Goal: Task Accomplishment & Management: Use online tool/utility

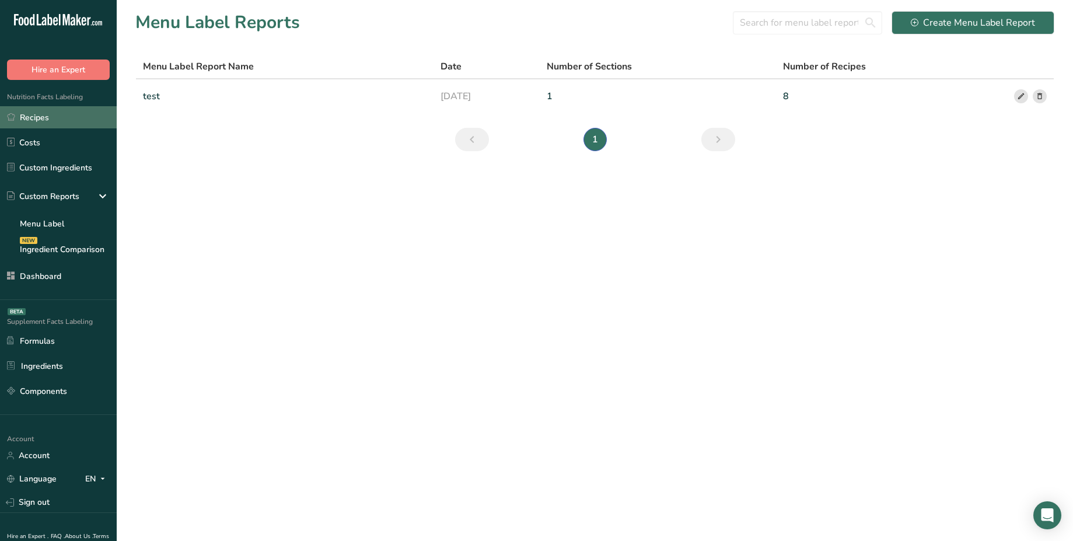
click at [72, 116] on link "Recipes" at bounding box center [58, 117] width 117 height 22
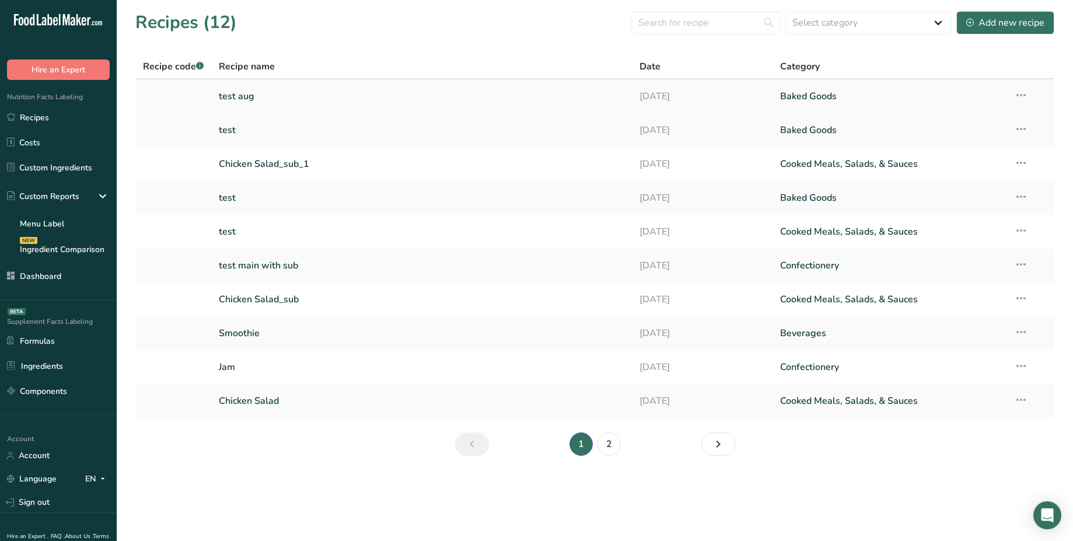
click at [251, 104] on link "test aug" at bounding box center [422, 96] width 407 height 25
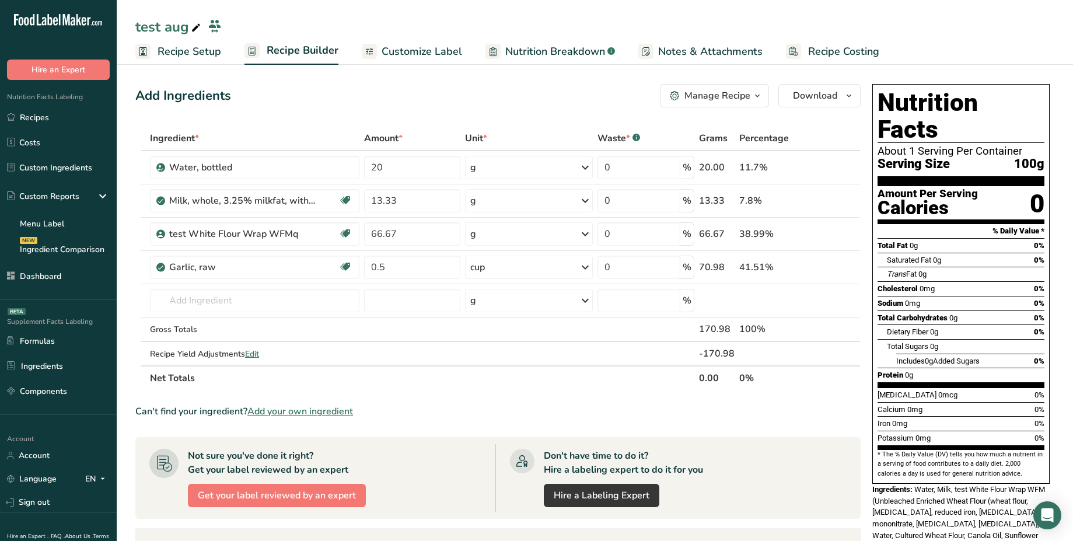
click at [204, 60] on link "Recipe Setup" at bounding box center [178, 52] width 86 height 26
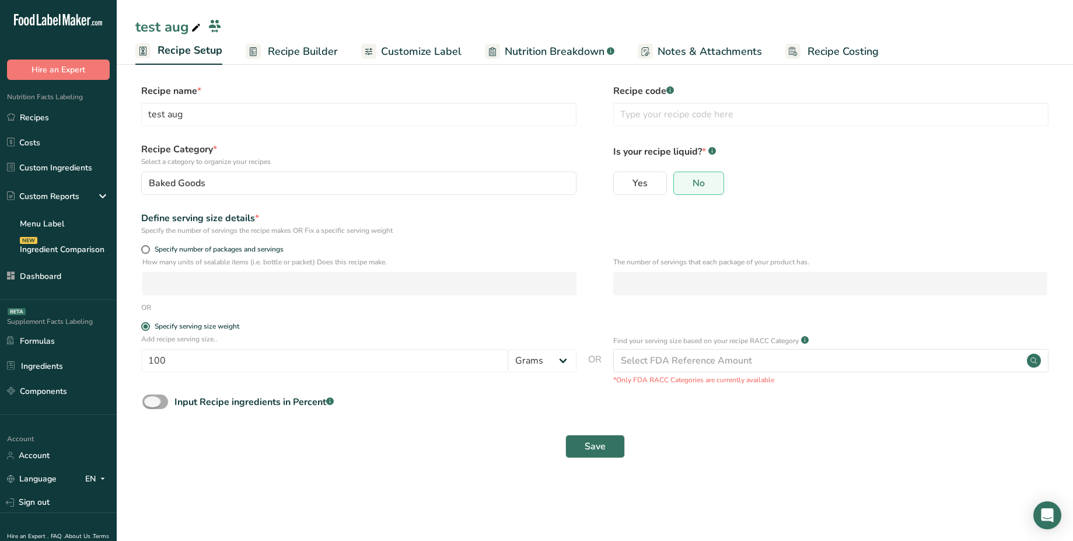
click at [237, 401] on div "Input Recipe ingredients in Percent .a-a{fill:#347362;}.b-a{fill:#fff;}" at bounding box center [253, 402] width 159 height 14
click at [150, 401] on input "Input Recipe ingredients in Percent .a-a{fill:#347362;}.b-a{fill:#fff;}" at bounding box center [146, 402] width 8 height 8
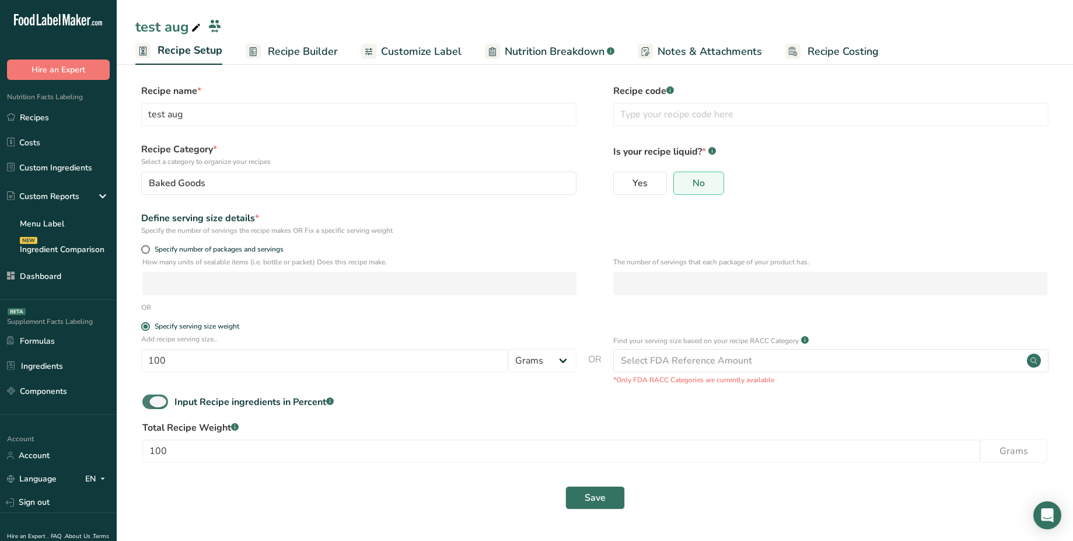
click at [237, 401] on div "Input Recipe ingredients in Percent .a-a{fill:#347362;}.b-a{fill:#fff;}" at bounding box center [253, 402] width 159 height 14
click at [150, 401] on input "Input Recipe ingredients in Percent .a-a{fill:#347362;}.b-a{fill:#fff;}" at bounding box center [146, 402] width 8 height 8
checkbox input "false"
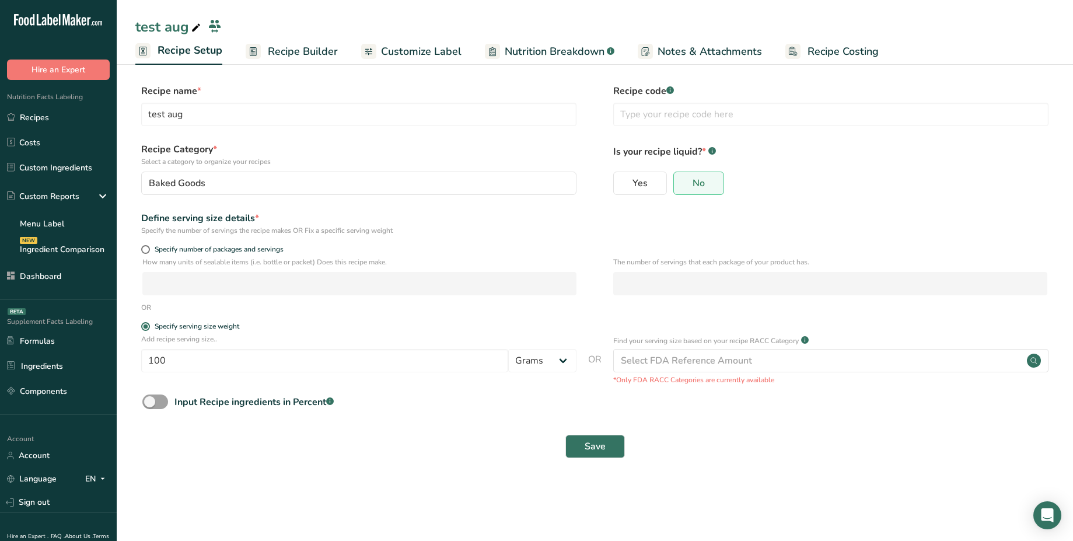
click at [308, 44] on span "Recipe Builder" at bounding box center [303, 52] width 70 height 16
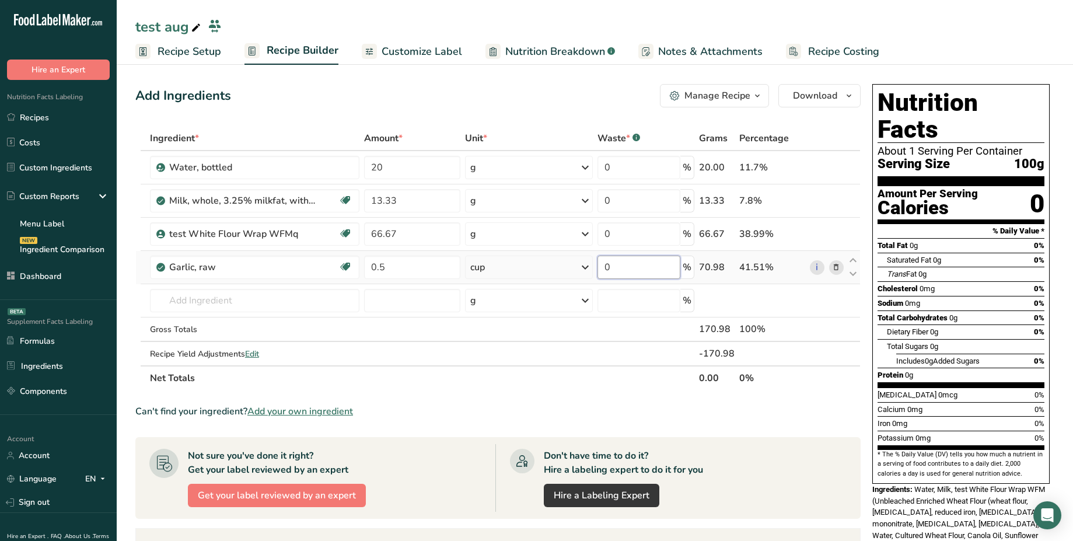
click at [658, 272] on input "0" at bounding box center [638, 267] width 83 height 23
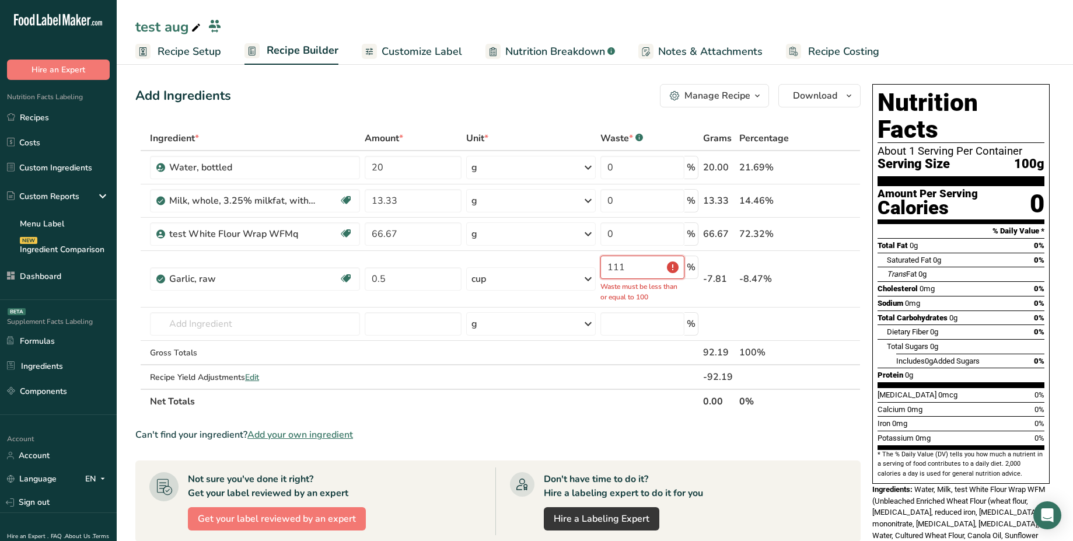
type input "111"
click at [570, 113] on div "Add Ingredients Manage Recipe Delete Recipe Duplicate Recipe Scale Recipe Save …" at bounding box center [501, 452] width 732 height 747
click at [693, 57] on span "Notes & Attachments" at bounding box center [710, 52] width 104 height 16
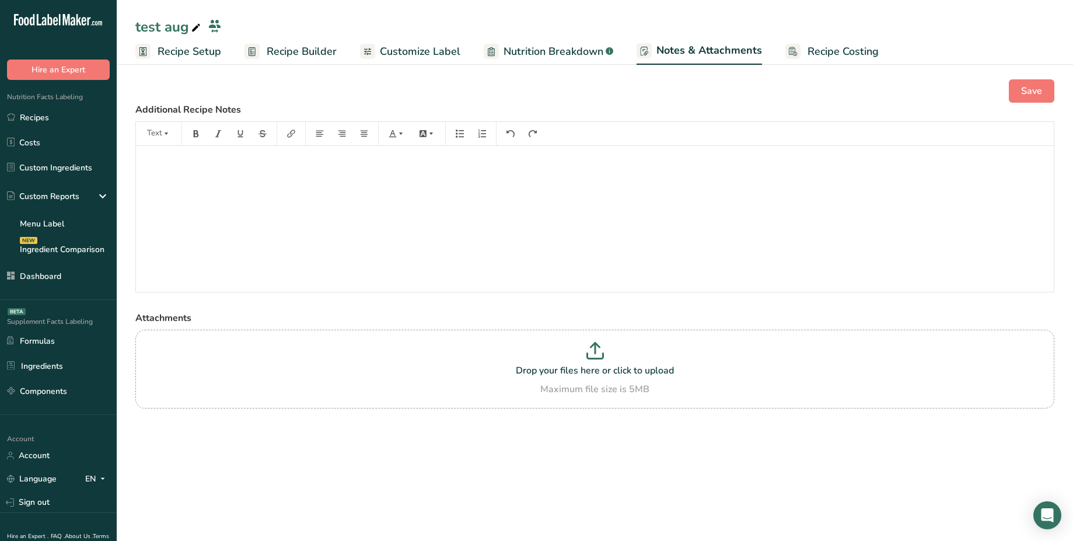
click at [207, 109] on label "Additional Recipe Notes" at bounding box center [594, 110] width 919 height 14
copy label "Additional Recipe Notes"
click at [235, 172] on div "﻿" at bounding box center [595, 219] width 918 height 146
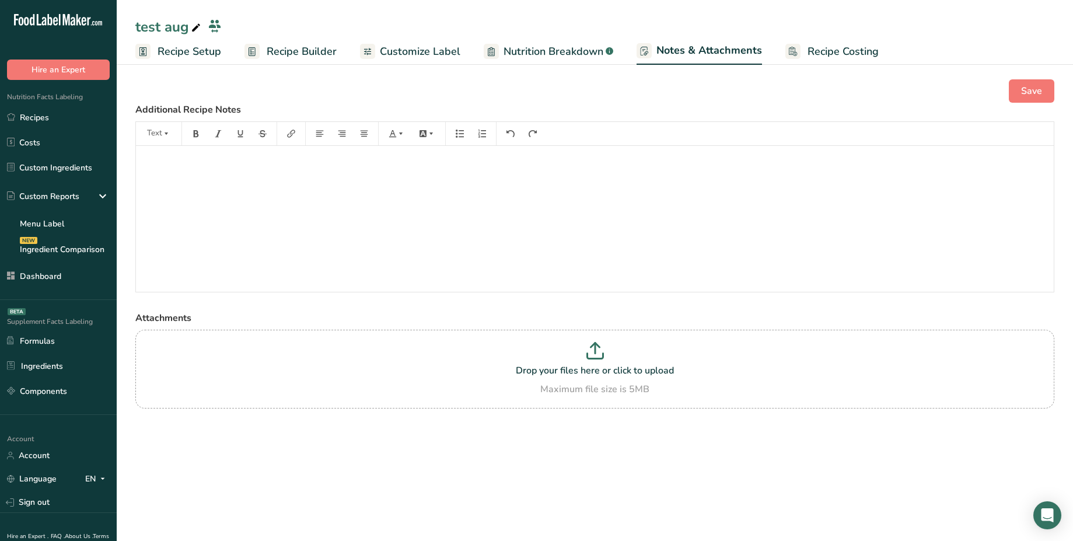
click at [316, 51] on span "Recipe Builder" at bounding box center [302, 52] width 70 height 16
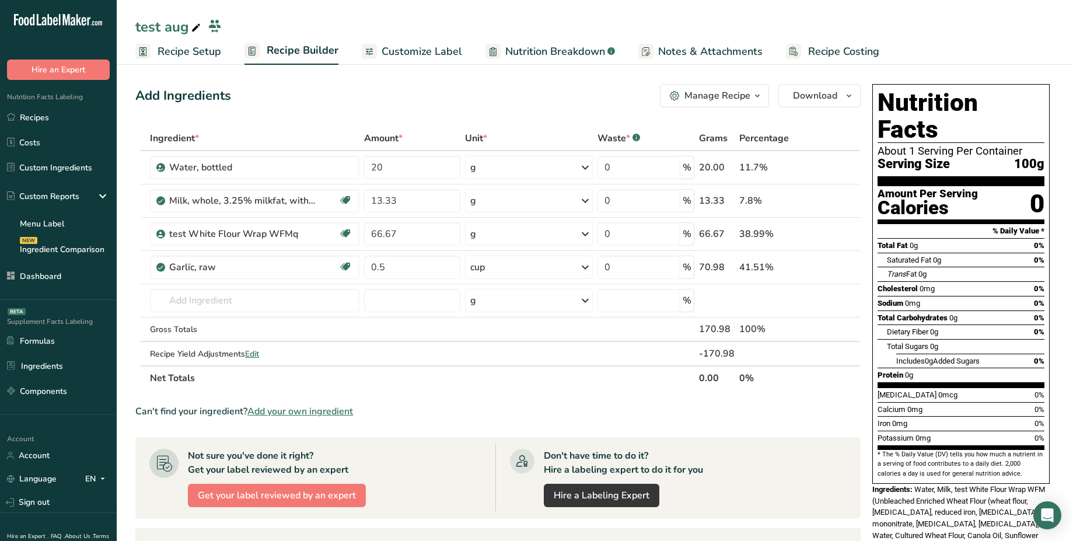
click at [208, 46] on span "Recipe Setup" at bounding box center [190, 52] width 64 height 16
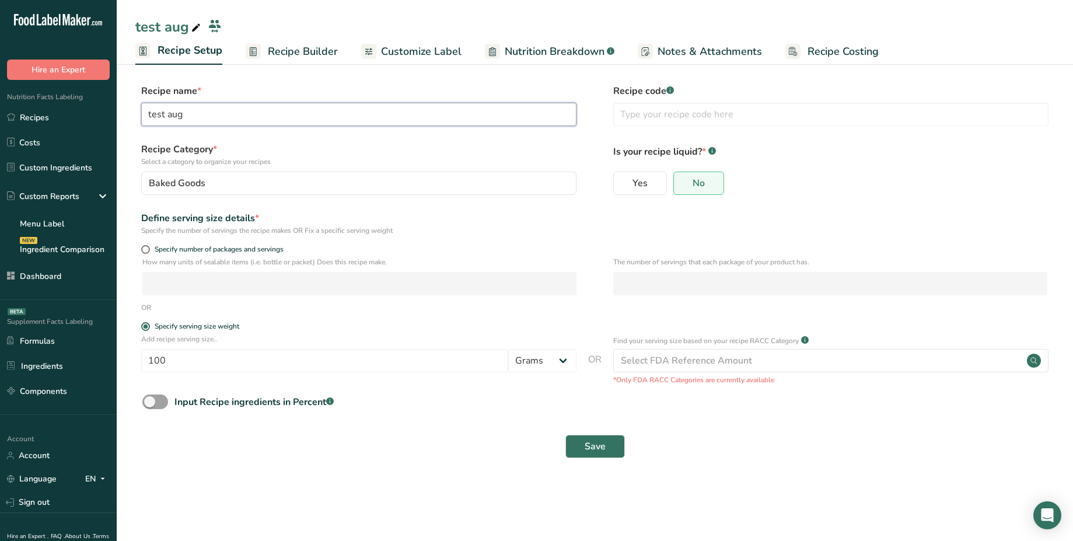
click at [223, 109] on input "test aug" at bounding box center [358, 114] width 435 height 23
paste input "test aug"
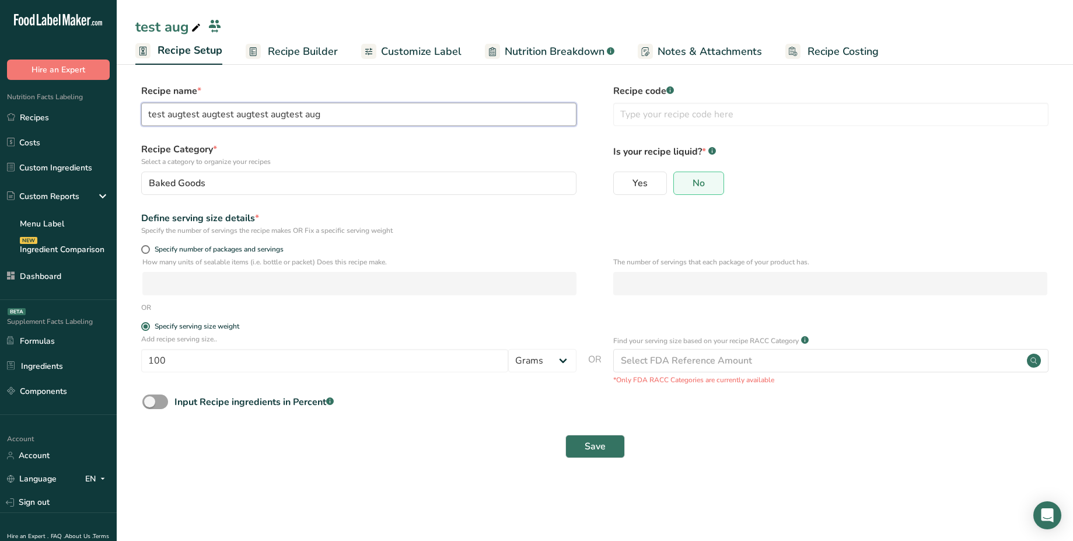
paste input "test aug"
paste input "test augtest augtest augtest augtest augtest augtest augtest augtest aug"
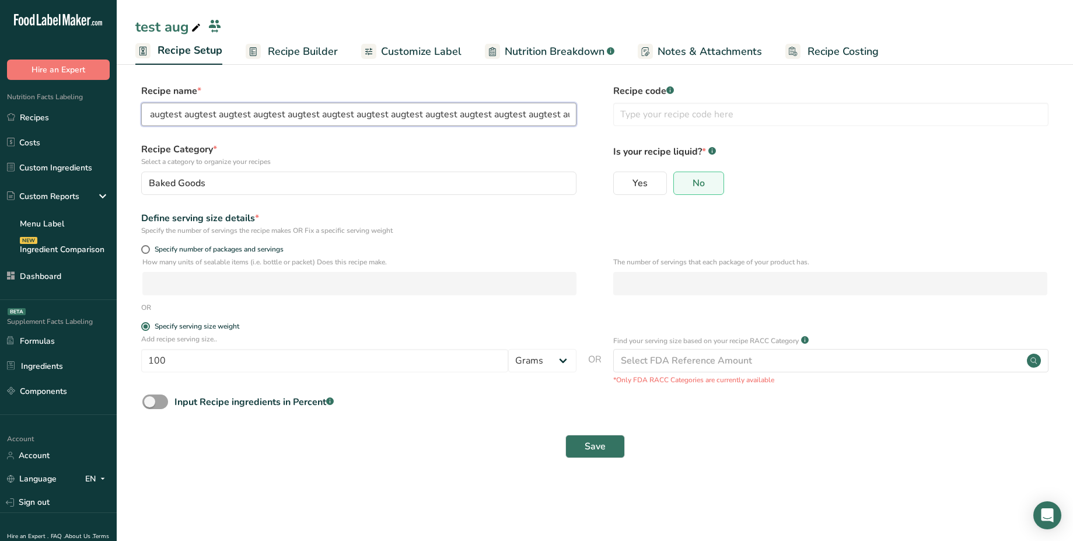
paste input "test augtest augtest augtest augtest augtest augtest augtest augtest aug"
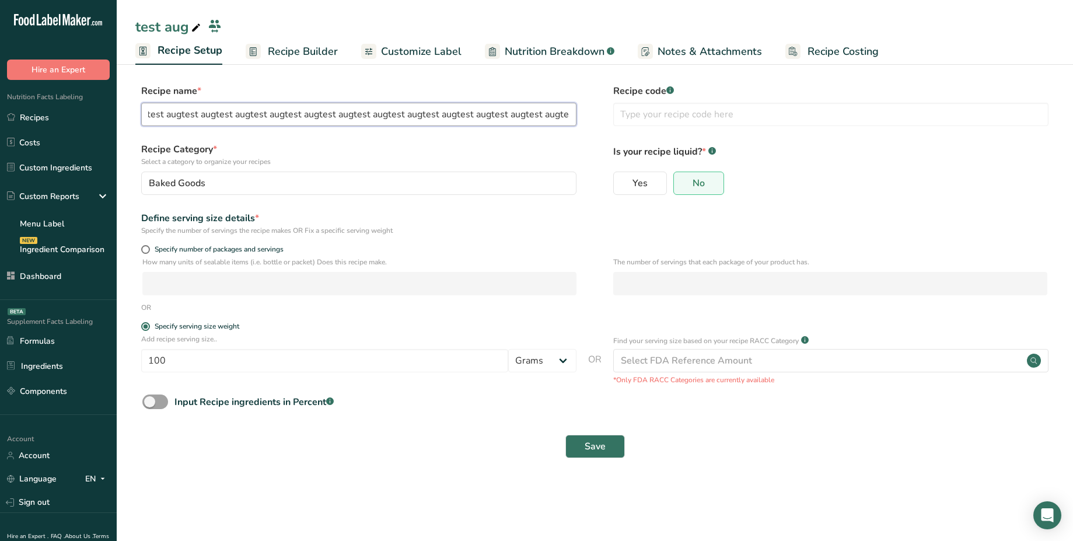
paste input "test augtest augtest augtest augtest augtest augtest augtest augtest aug"
paste input "test augtest augtest augtest augtest augtest augtest augtest augtest augtest au…"
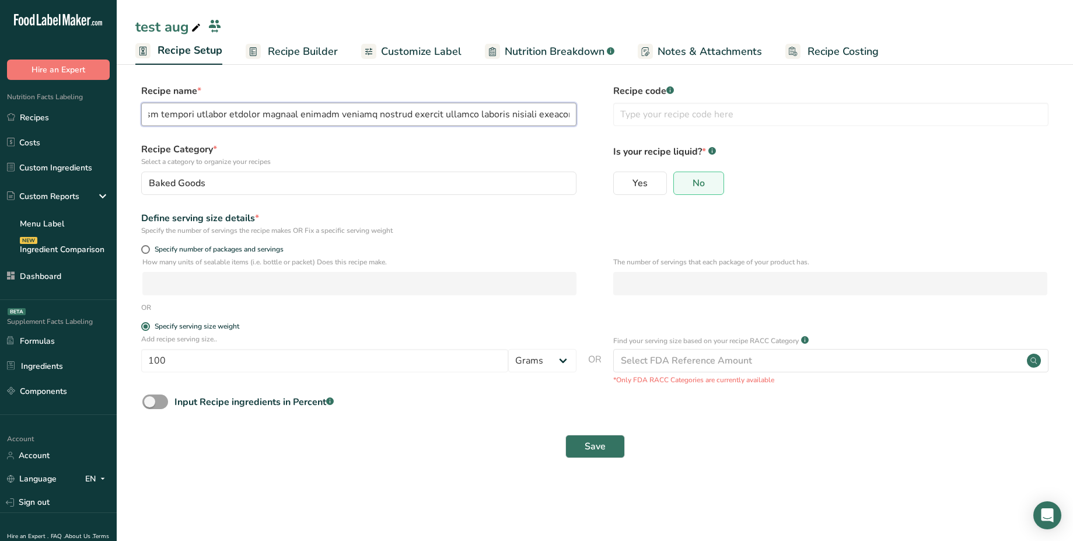
scroll to position [0, 6913]
type input "test augtest augtest augtest augtest augtest augtest augtest augtest augtest au…"
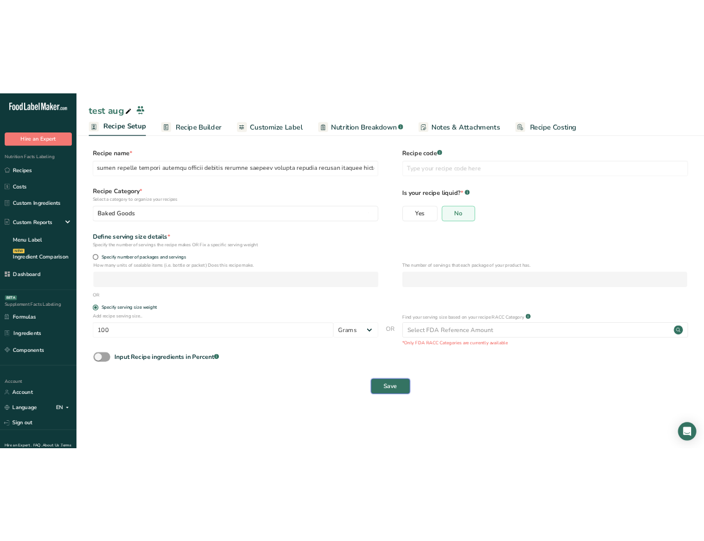
scroll to position [0, 0]
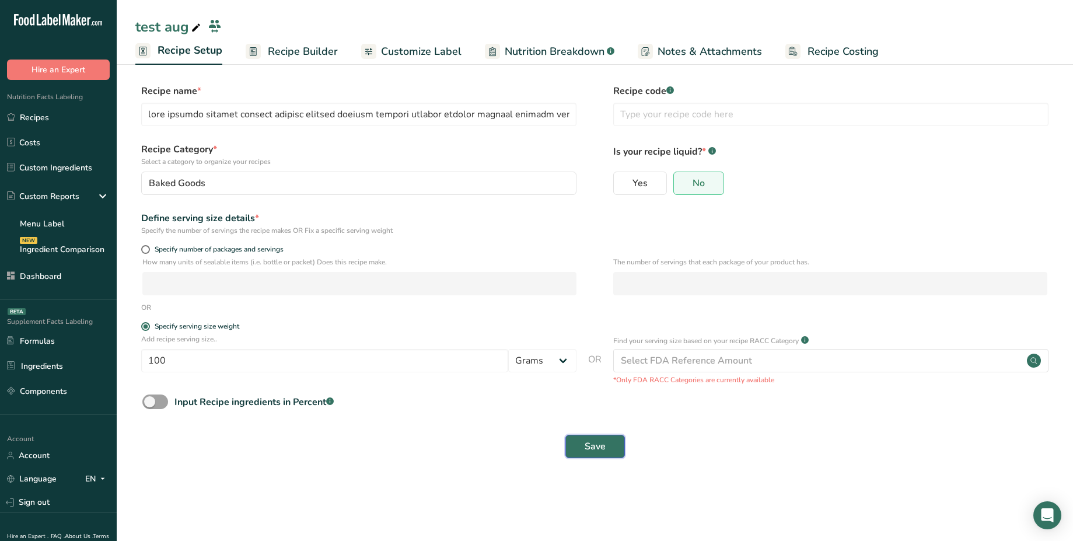
click at [612, 449] on button "Save" at bounding box center [595, 446] width 60 height 23
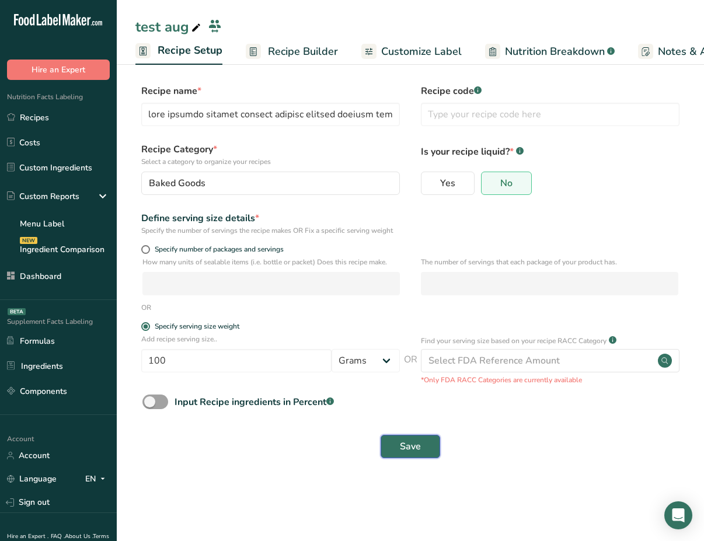
click at [410, 450] on span "Save" at bounding box center [410, 446] width 21 height 14
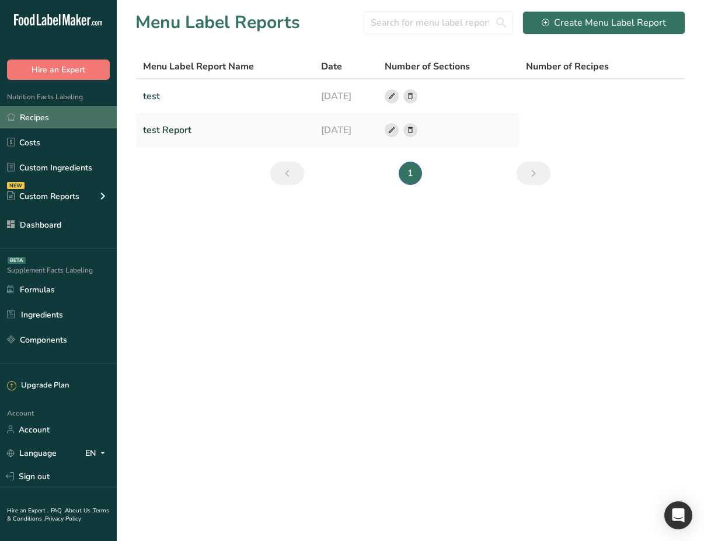
click at [57, 117] on link "Recipes" at bounding box center [58, 117] width 117 height 22
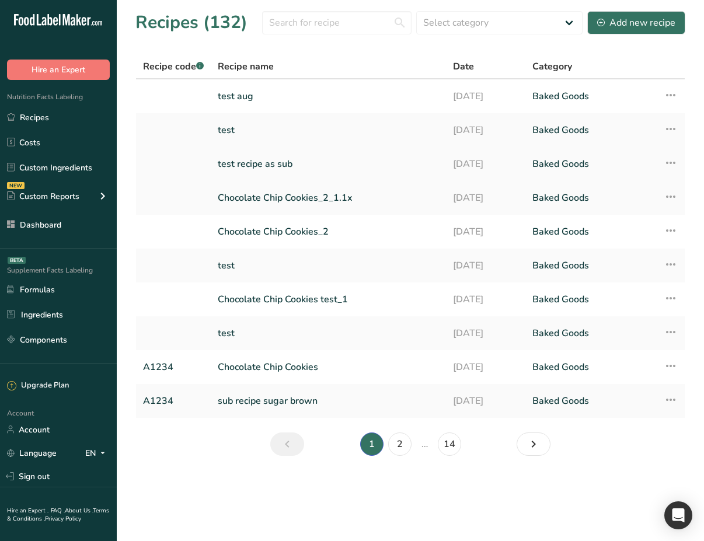
click at [286, 160] on link "test recipe as sub" at bounding box center [328, 164] width 221 height 25
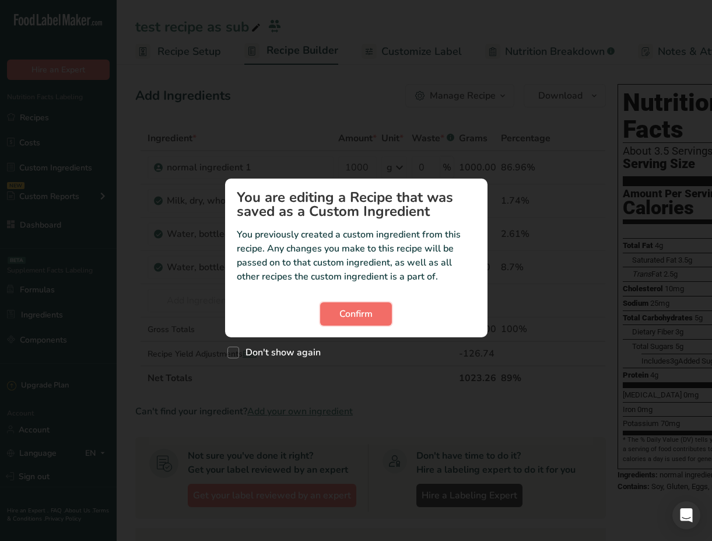
click at [368, 320] on span "Confirm" at bounding box center [356, 314] width 33 height 14
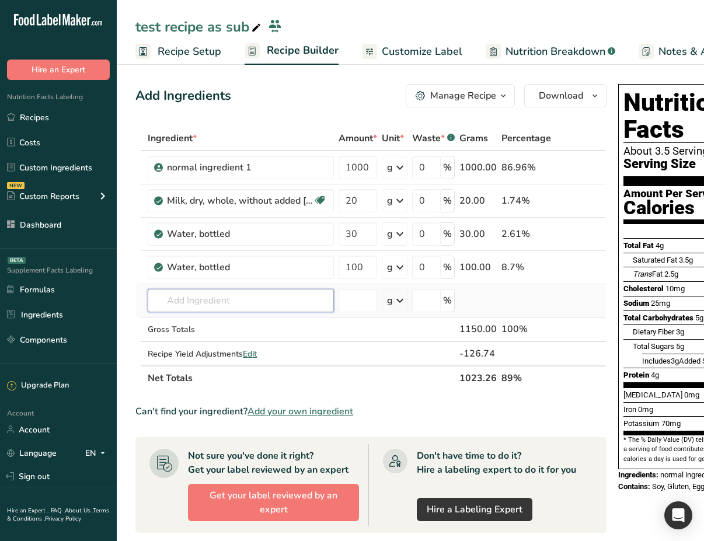
click at [247, 299] on input "text" at bounding box center [241, 300] width 186 height 23
paste input "test recipe as sub"
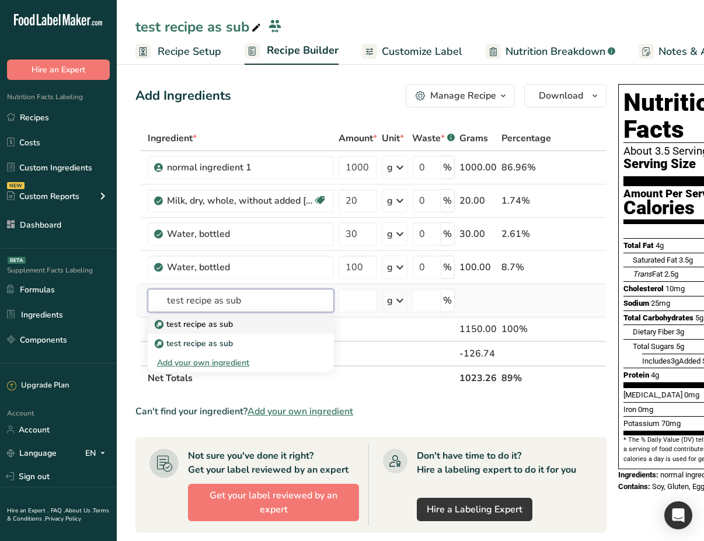
type input "test recipe as sub"
click at [243, 322] on div "test recipe as sub" at bounding box center [231, 324] width 149 height 12
type input "test recipe as sub"
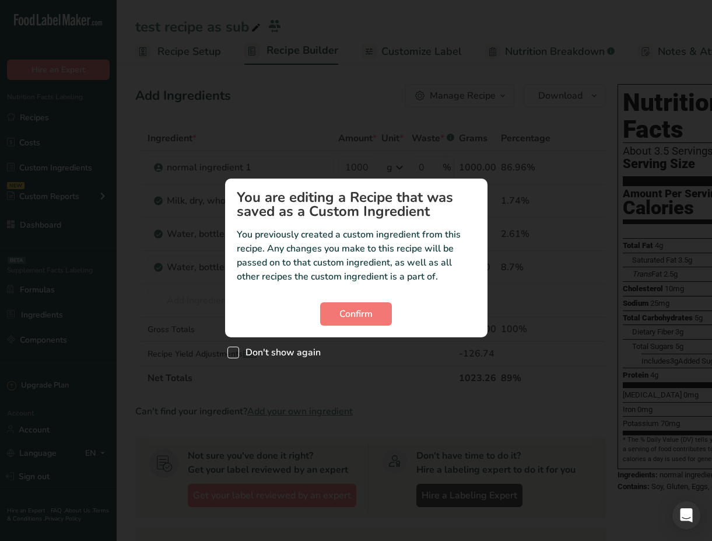
click at [305, 350] on span "Don't show again" at bounding box center [280, 353] width 82 height 12
click at [235, 350] on input "Don't show again" at bounding box center [232, 353] width 8 height 8
checkbox input "true"
click at [365, 321] on button "Confirm" at bounding box center [356, 313] width 72 height 23
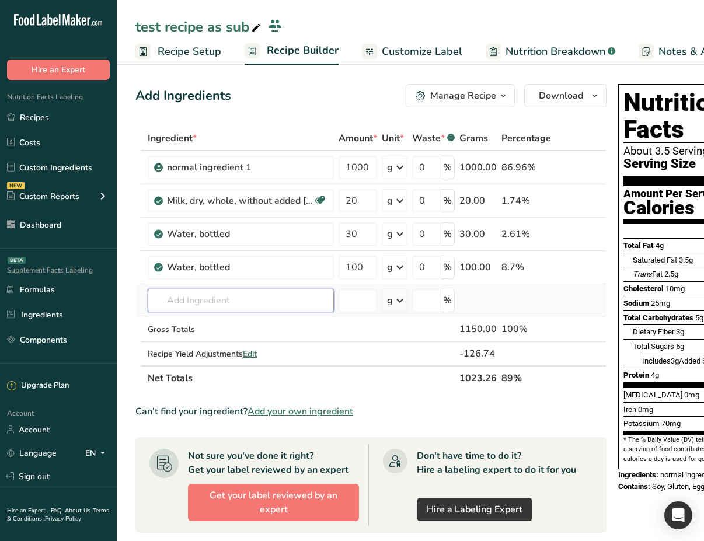
click at [242, 308] on input "text" at bounding box center [241, 300] width 186 height 23
paste input "test recipe as sub"
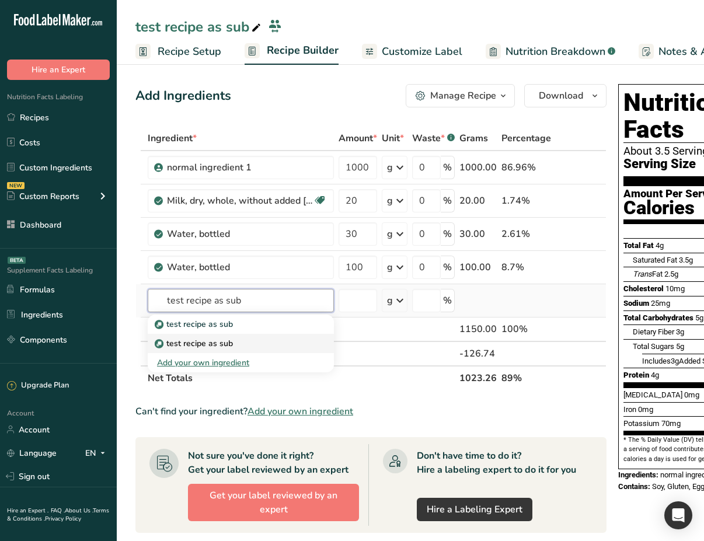
type input "test recipe as sub"
click at [243, 330] on div "test recipe as sub" at bounding box center [231, 324] width 149 height 12
type input "test recipe as sub"
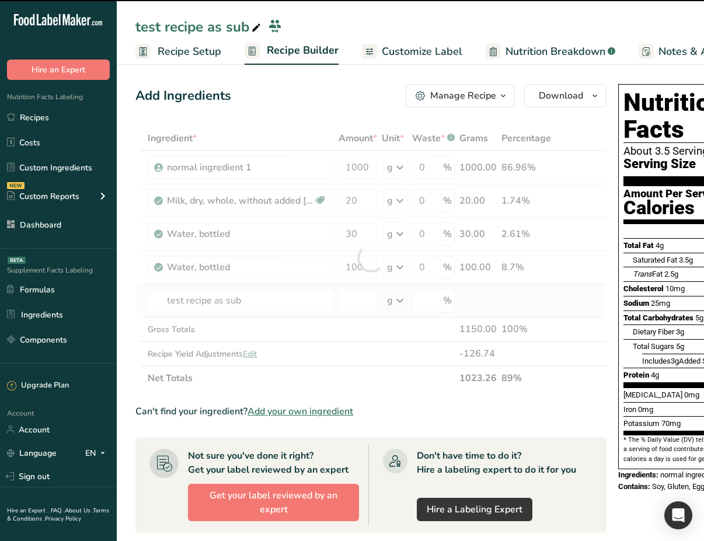
type input "0"
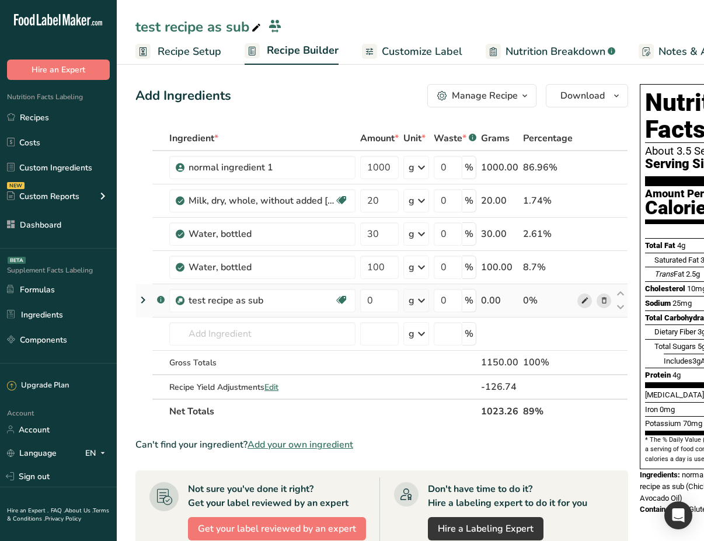
click at [582, 300] on icon at bounding box center [584, 301] width 8 height 12
click at [144, 299] on icon at bounding box center [143, 299] width 14 height 21
click at [139, 299] on icon at bounding box center [143, 299] width 14 height 21
click at [144, 299] on icon at bounding box center [143, 299] width 14 height 21
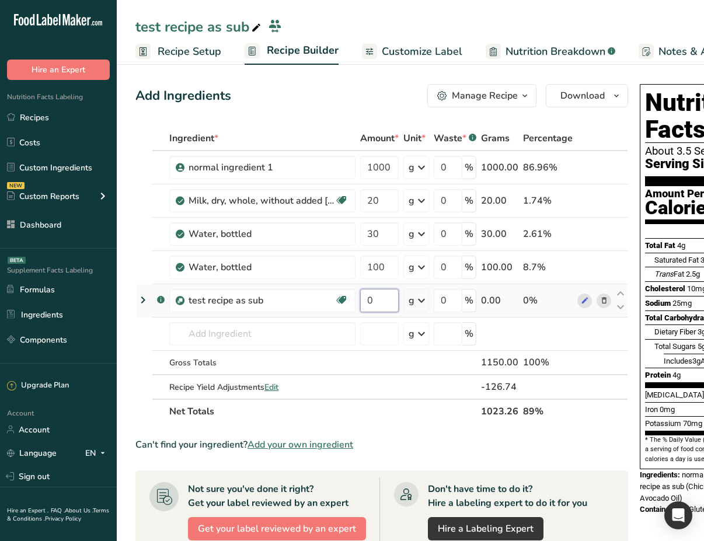
click at [372, 297] on input "0" at bounding box center [379, 300] width 39 height 23
type input "100"
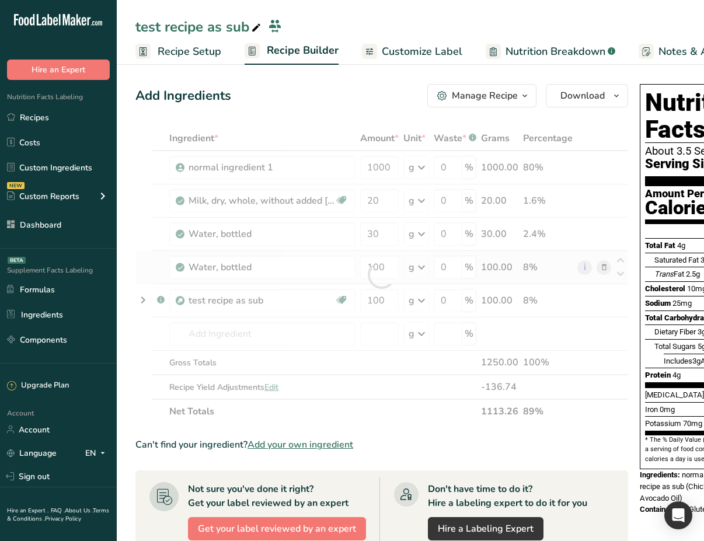
click at [148, 257] on div "Ingredient * Amount * Unit * Waste * .a-a{fill:#347362;}.b-a{fill:#fff;} Grams …" at bounding box center [381, 275] width 492 height 298
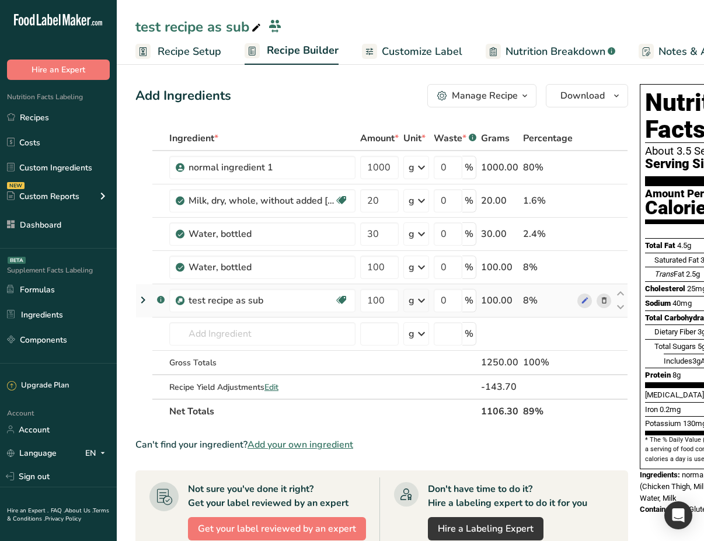
click at [145, 296] on icon at bounding box center [143, 299] width 14 height 21
click at [142, 306] on icon at bounding box center [143, 299] width 14 height 21
click at [143, 301] on icon at bounding box center [143, 299] width 14 height 21
click at [141, 300] on icon at bounding box center [143, 299] width 14 height 21
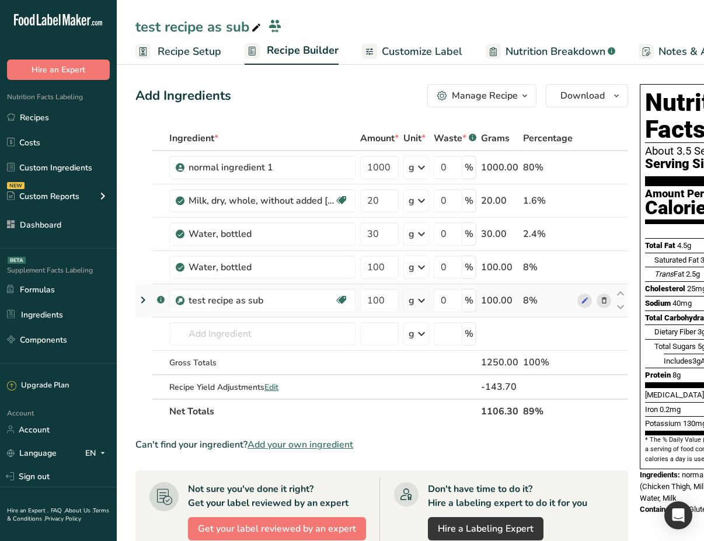
click at [141, 300] on icon at bounding box center [143, 299] width 14 height 21
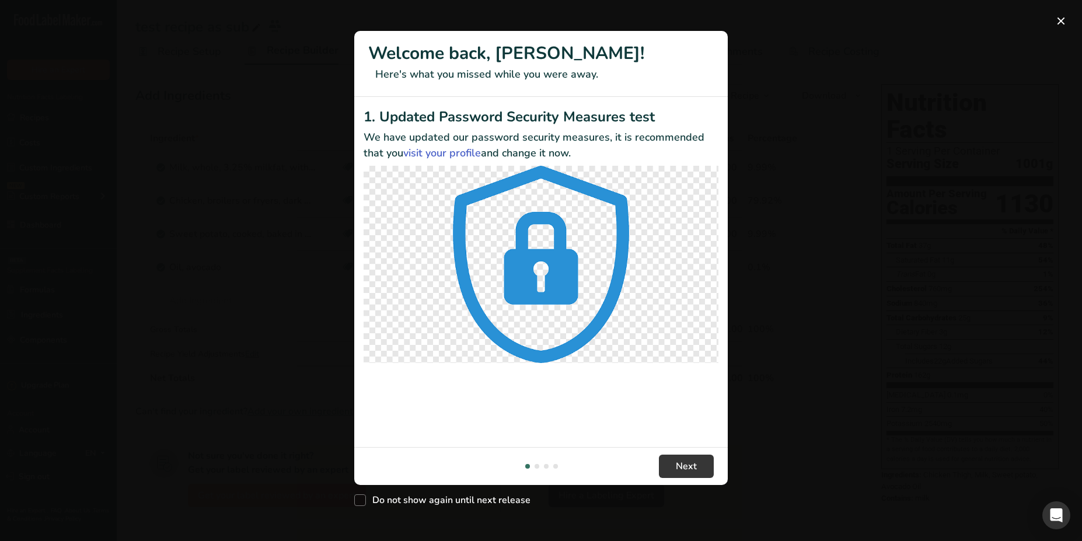
click at [320, 187] on div "New Features" at bounding box center [541, 270] width 1082 height 541
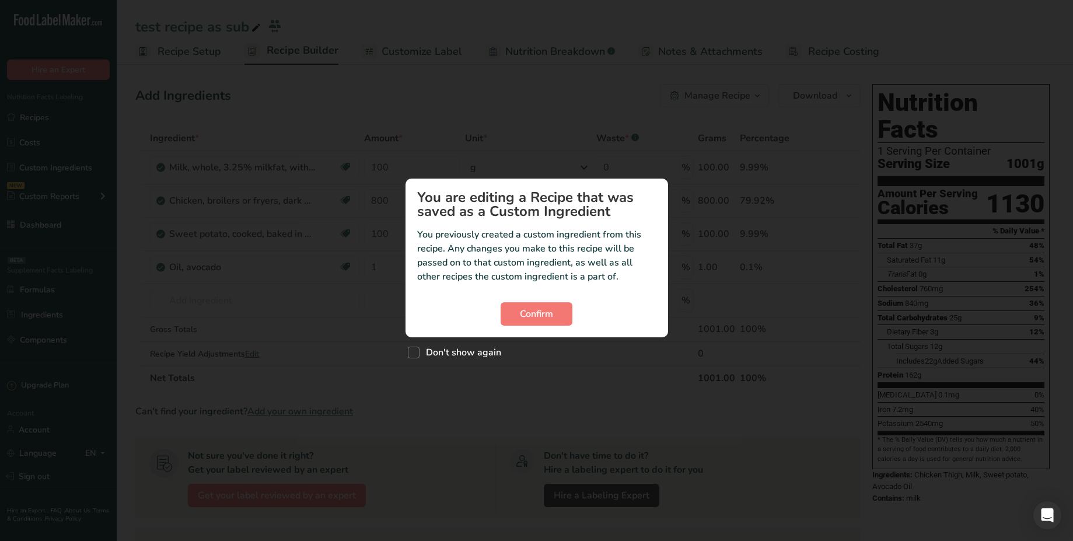
click at [320, 271] on div "Custom ingredient modal" at bounding box center [536, 270] width 1073 height 541
click at [524, 307] on span "Confirm" at bounding box center [536, 314] width 33 height 14
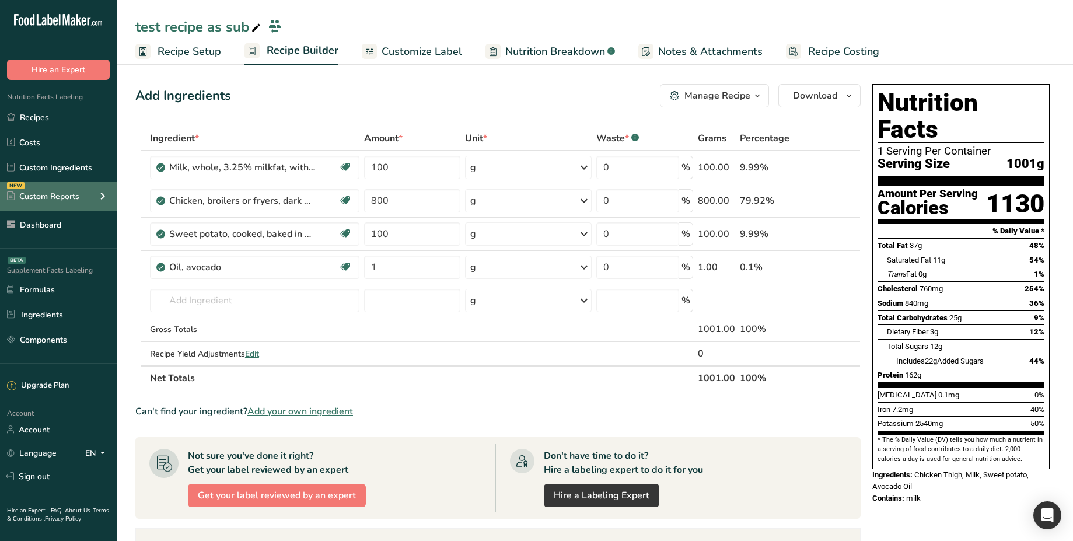
click at [104, 199] on icon at bounding box center [103, 196] width 14 height 21
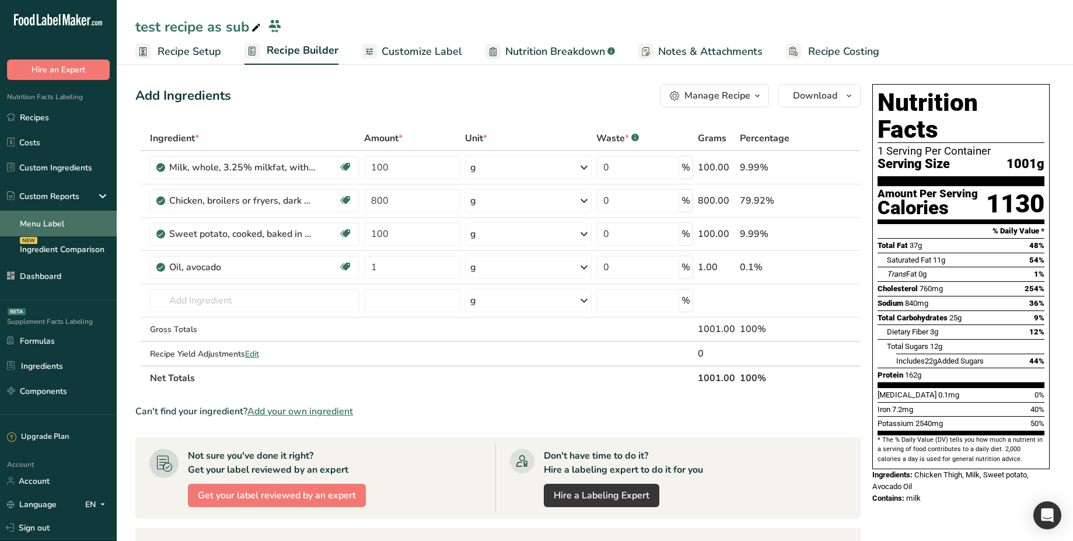
click at [58, 235] on link "Menu Label" at bounding box center [58, 224] width 117 height 26
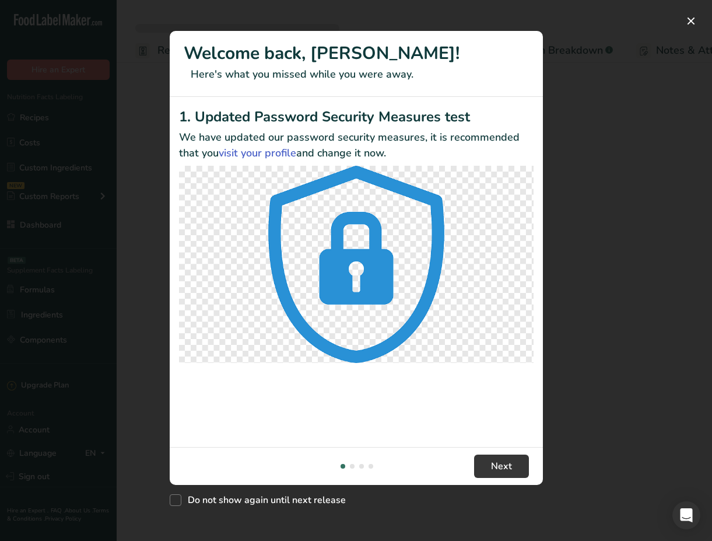
click at [149, 180] on div "New Features" at bounding box center [356, 270] width 712 height 541
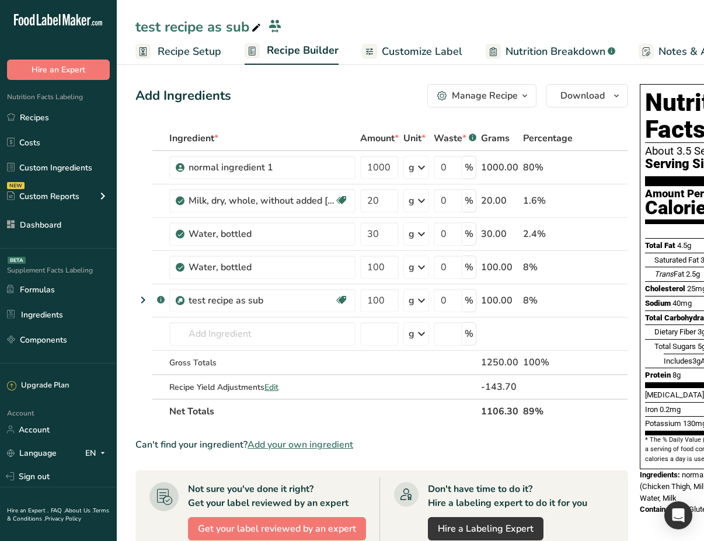
click at [247, 22] on div "test recipe as sub" at bounding box center [199, 26] width 128 height 21
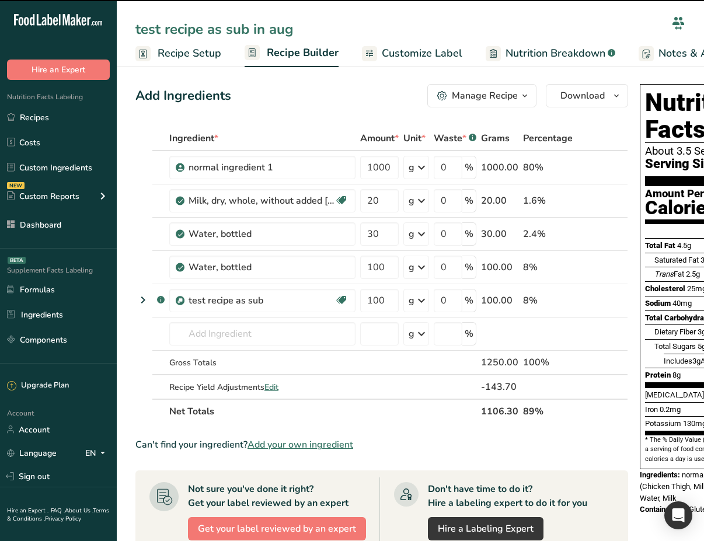
click at [280, 24] on input "test recipe as sub in aug" at bounding box center [400, 29] width 531 height 21
type input "test recipe as sub in ug"
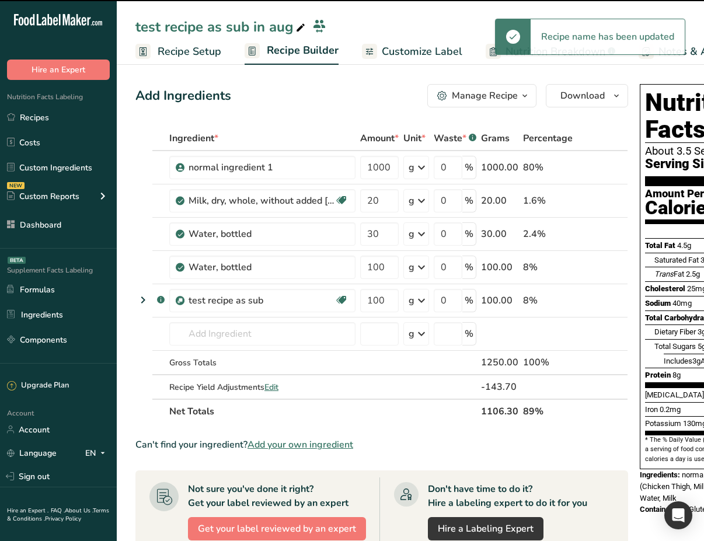
click at [274, 27] on div "test recipe as sub in aug" at bounding box center [221, 26] width 172 height 21
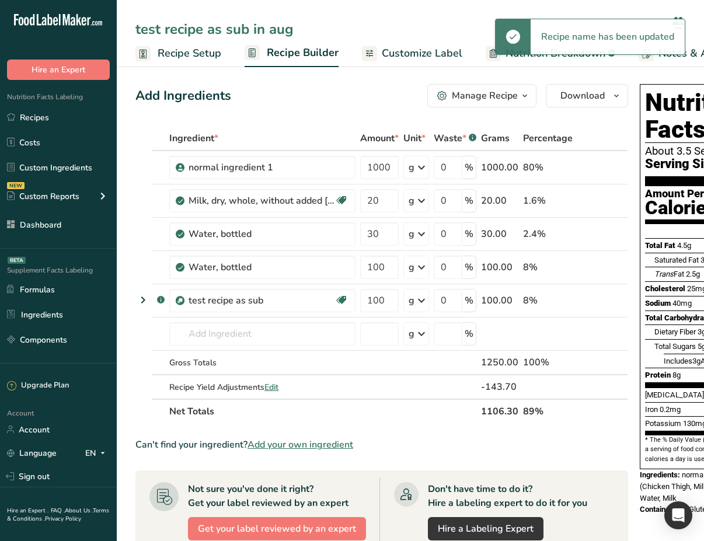
click at [274, 27] on input "test recipe as sub in aug" at bounding box center [400, 29] width 531 height 21
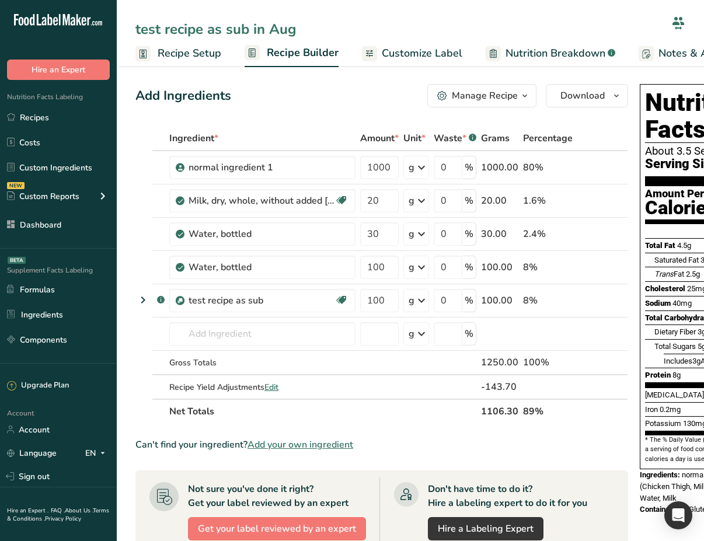
type input "test recipe as sub in Aug"
click at [257, 93] on div "Add Ingredients Manage Recipe Delete Recipe Duplicate Recipe Scale Recipe Save …" at bounding box center [381, 95] width 492 height 23
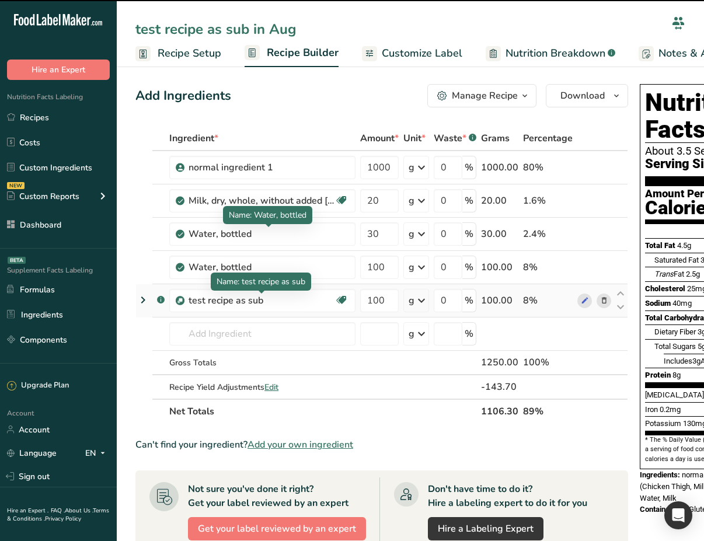
click at [141, 299] on icon at bounding box center [143, 299] width 14 height 21
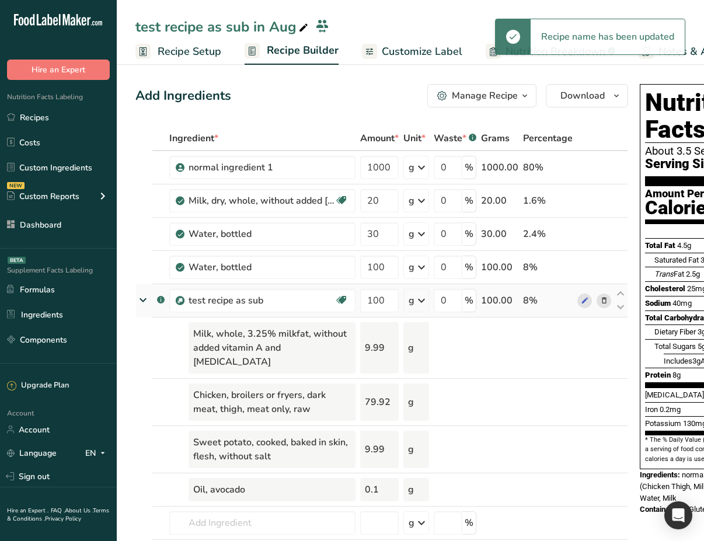
click at [144, 300] on icon at bounding box center [142, 300] width 21 height 14
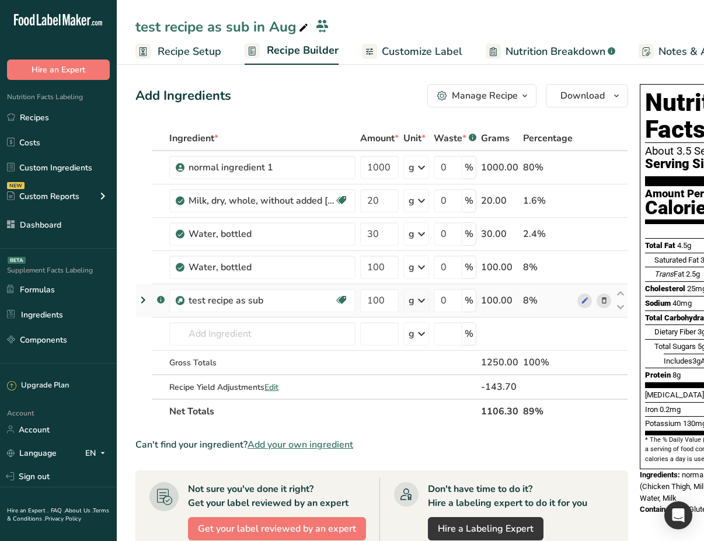
click at [144, 300] on icon at bounding box center [143, 299] width 14 height 21
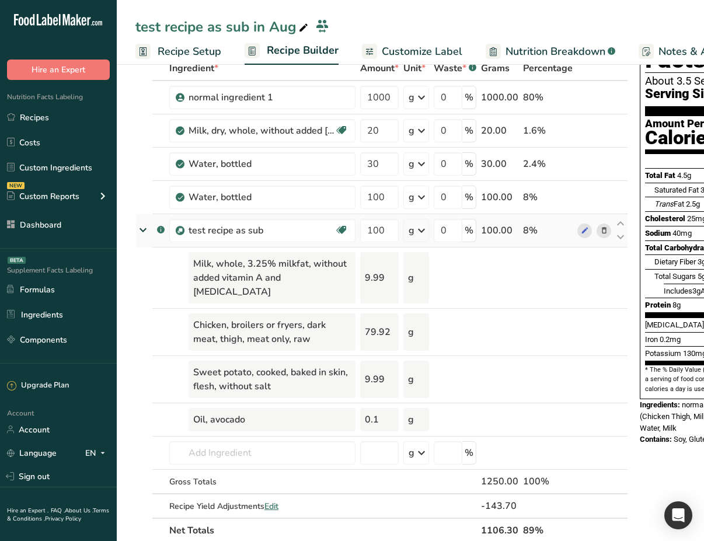
scroll to position [74, 0]
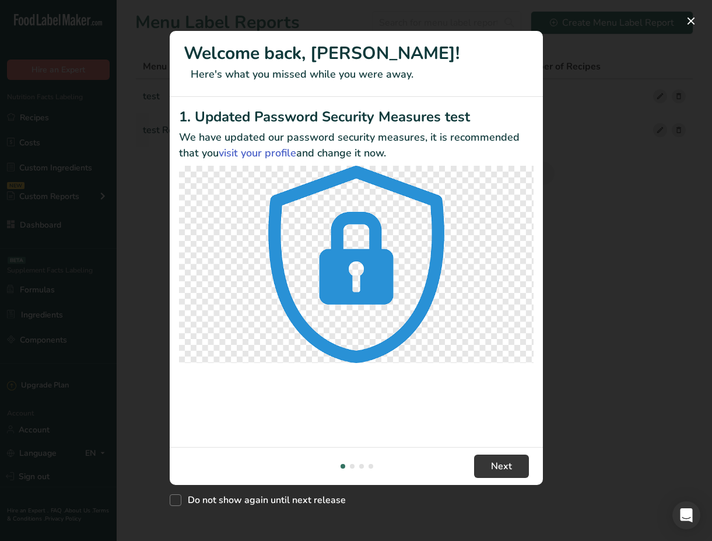
click at [647, 260] on div "New Features" at bounding box center [356, 270] width 712 height 541
